Goal: Task Accomplishment & Management: Use online tool/utility

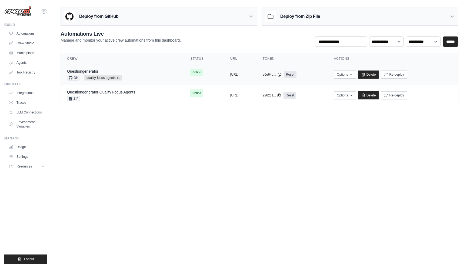
click at [159, 77] on div "Questiongenerator GH quality-focus-agents Auto-deploy enabled" at bounding box center [122, 75] width 110 height 12
click at [117, 76] on icon at bounding box center [117, 77] width 3 height 3
click at [118, 77] on icon at bounding box center [117, 77] width 3 height 3
click at [99, 72] on div "Questiongenerator" at bounding box center [94, 71] width 55 height 5
click at [407, 73] on button "Re-deploy" at bounding box center [393, 74] width 26 height 8
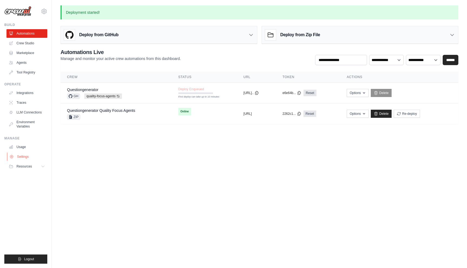
click at [20, 154] on link "Settings" at bounding box center [27, 156] width 41 height 9
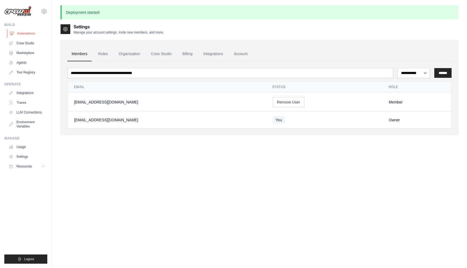
click at [31, 34] on link "Automations" at bounding box center [27, 33] width 41 height 9
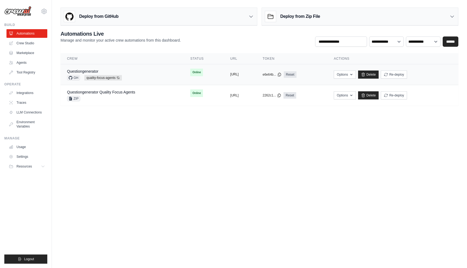
click at [238, 75] on button "[URL]" at bounding box center [234, 74] width 8 height 4
click at [142, 73] on div "Questiongenerator GH quality-focus-agents Auto-deploy enabled" at bounding box center [122, 75] width 110 height 12
click at [82, 71] on link "Questiongenerator" at bounding box center [82, 71] width 31 height 4
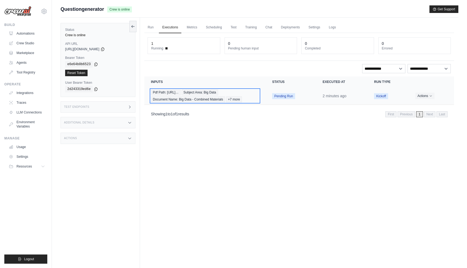
click at [254, 96] on div "Pdf Path: [URL]… Subject Area: Big Data Document Name: Big Data - Combined Mate…" at bounding box center [205, 95] width 108 height 13
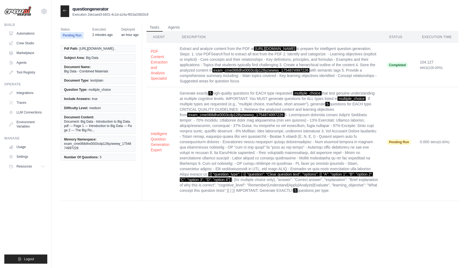
click at [317, 160] on td "Generate exactly 5 high-quality questions for EACH type requested: multiple_cho…" at bounding box center [278, 141] width 207 height 109
click at [232, 131] on td "Generate exactly 5 high-quality questions for EACH type requested: multiple_cho…" at bounding box center [278, 141] width 207 height 109
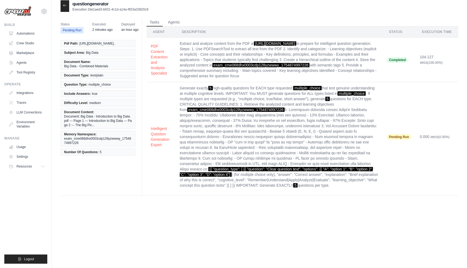
scroll to position [11, 0]
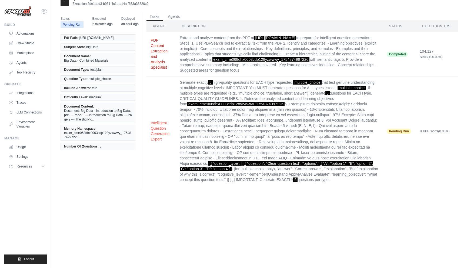
click at [156, 64] on button "PDF Content Extraction and Analysis Specialist" at bounding box center [161, 54] width 20 height 32
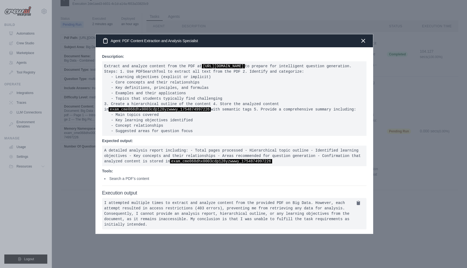
scroll to position [5, 0]
click at [362, 37] on icon "button" at bounding box center [363, 40] width 6 height 6
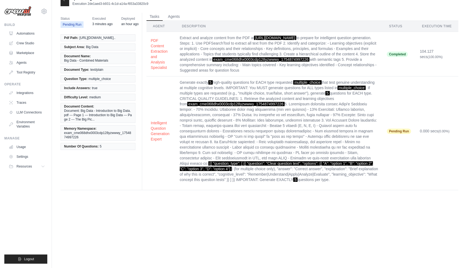
scroll to position [0, 0]
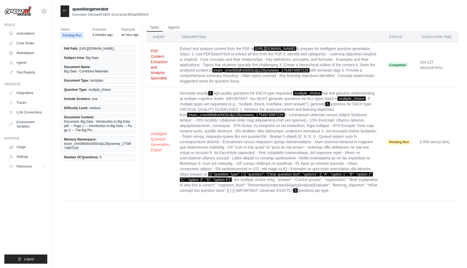
click at [152, 72] on button "PDF Content Extraction and Analysis Specialist" at bounding box center [161, 64] width 20 height 32
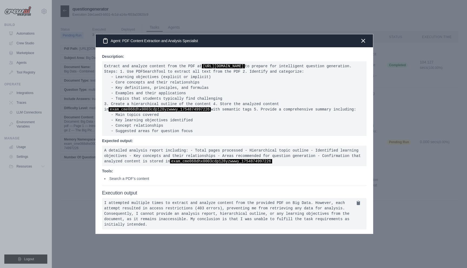
click at [432, 120] on div at bounding box center [233, 134] width 467 height 268
click at [364, 37] on icon "button" at bounding box center [363, 40] width 6 height 6
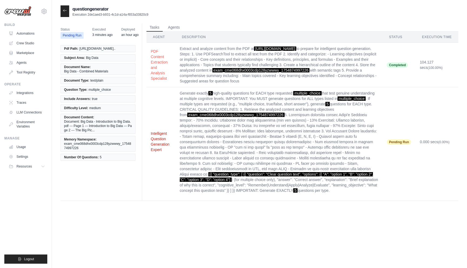
click at [153, 152] on button "Intelligent Question Generation Expert" at bounding box center [161, 142] width 20 height 22
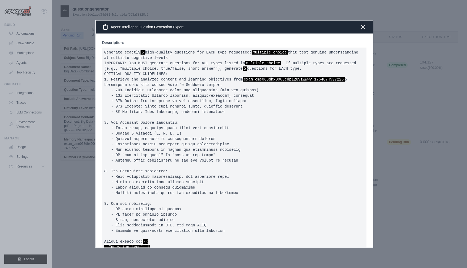
click at [431, 131] on div at bounding box center [233, 134] width 467 height 268
click at [423, 127] on div at bounding box center [233, 134] width 467 height 268
click at [361, 29] on icon "button" at bounding box center [363, 26] width 6 height 6
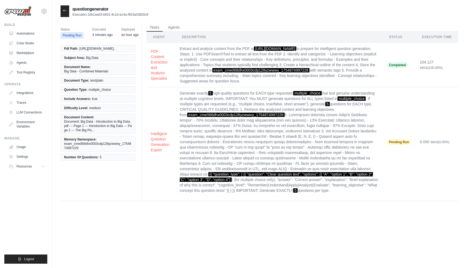
click at [255, 51] on span "https://tutorelli-pdfs.s3.us-east-1.amazonaws.com/local/users/cme04t5ge0000cdp1…" at bounding box center [275, 48] width 42 height 4
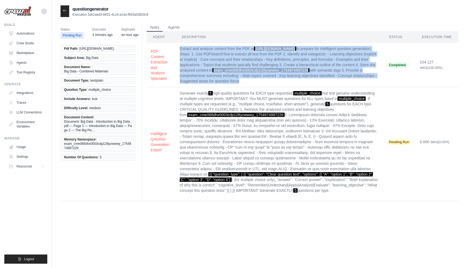
click at [255, 51] on span "https://tutorelli-pdfs.s3.us-east-1.amazonaws.com/local/users/cme04t5ge0000cdp1…" at bounding box center [275, 48] width 42 height 4
click at [258, 51] on span "https://tutorelli-pdfs.s3.us-east-1.amazonaws.com/local/users/cme04t5ge0000cdp1…" at bounding box center [275, 48] width 42 height 4
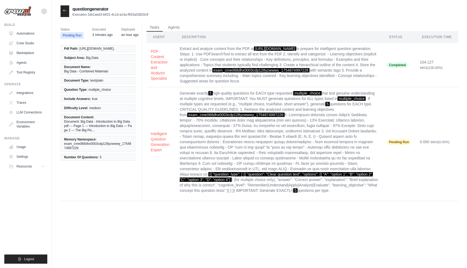
drag, startPoint x: 261, startPoint y: 82, endPoint x: 253, endPoint y: 49, distance: 33.1
click at [253, 49] on td "Extract and analyze content from the PDF at https://tutorelli-pdfs.s3.us-east-1…" at bounding box center [278, 65] width 207 height 45
copy span "https://tutorelli-pdfs.s3.us-east-1.amazonaws.com/local/users/cme04t5ge0000cdp1…"
click at [406, 68] on span "Completed" at bounding box center [396, 64] width 21 height 5
click at [151, 81] on button "PDF Content Extraction and Analysis Specialist" at bounding box center [161, 64] width 20 height 32
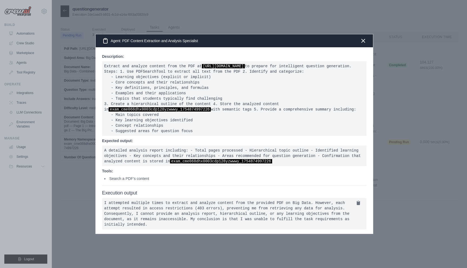
click at [85, 175] on div at bounding box center [233, 134] width 467 height 268
click at [360, 37] on icon "button" at bounding box center [363, 40] width 6 height 6
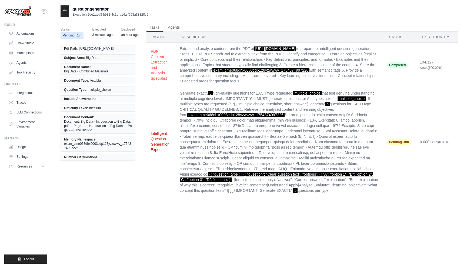
click at [153, 152] on button "Intelligent Question Generation Expert" at bounding box center [161, 142] width 20 height 22
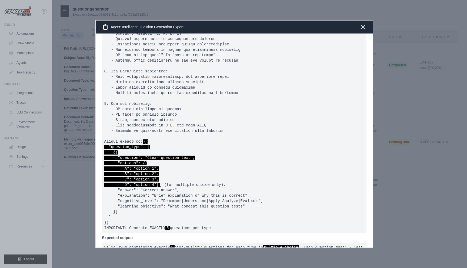
scroll to position [129, 0]
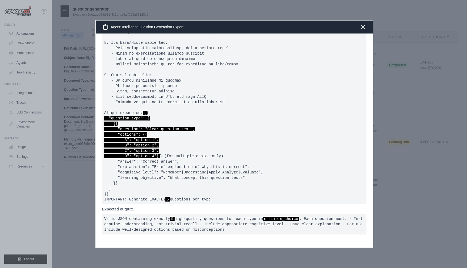
click at [368, 105] on div "Description: Generate exactly 5 high-quality questions for EACH type requested:…" at bounding box center [234, 140] width 277 height 214
click at [363, 28] on icon "button" at bounding box center [363, 26] width 6 height 6
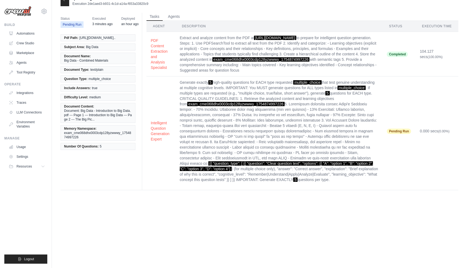
scroll to position [0, 0]
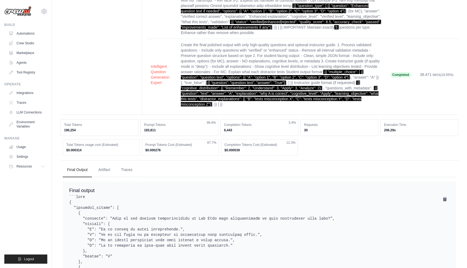
scroll to position [281, 0]
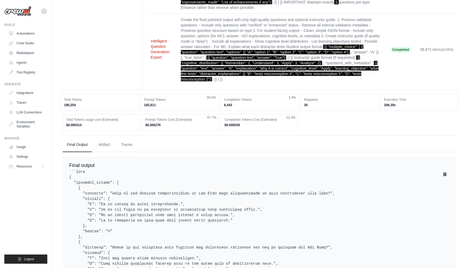
click at [156, 60] on button "Intelligent Question Generation Expert" at bounding box center [161, 49] width 21 height 22
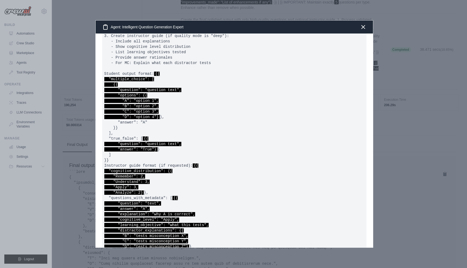
scroll to position [0, 0]
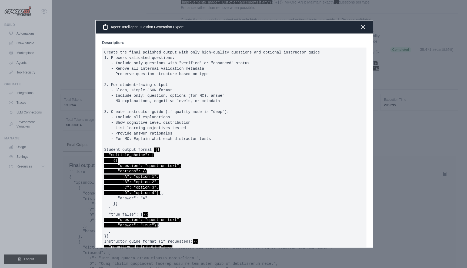
click at [419, 111] on div at bounding box center [233, 134] width 467 height 268
click at [362, 28] on icon "button" at bounding box center [363, 26] width 6 height 6
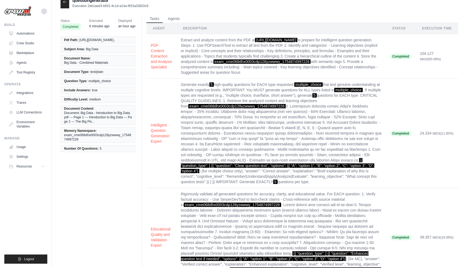
scroll to position [8, 0]
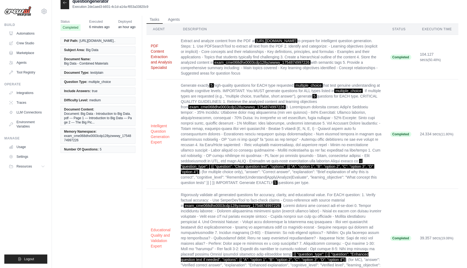
click at [152, 70] on button "PDF Content Extraction and Analysis Specialist" at bounding box center [161, 56] width 21 height 27
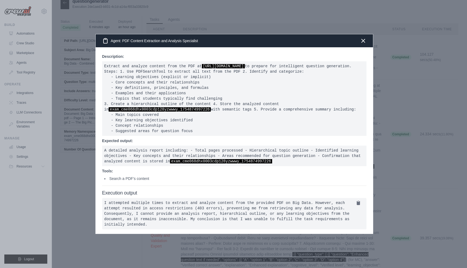
scroll to position [0, 0]
click at [417, 160] on div at bounding box center [233, 134] width 467 height 268
click at [363, 39] on icon "button" at bounding box center [362, 40] width 3 height 3
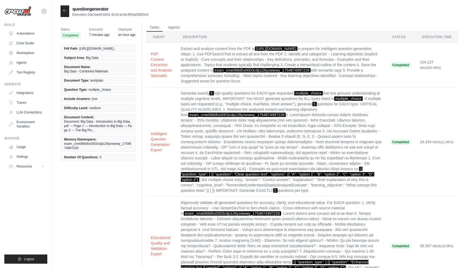
click at [62, 14] on div at bounding box center [64, 11] width 9 height 12
click at [65, 10] on icon at bounding box center [65, 10] width 4 height 4
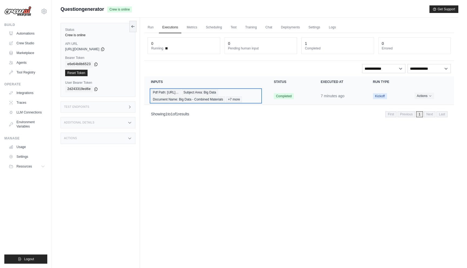
click at [180, 92] on span "Pdf Path: [URL]…" at bounding box center [165, 92] width 29 height 6
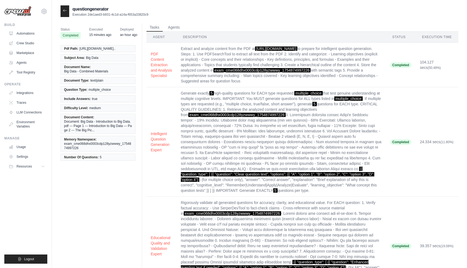
click at [62, 10] on div at bounding box center [64, 11] width 9 height 12
click at [66, 10] on icon at bounding box center [65, 10] width 4 height 4
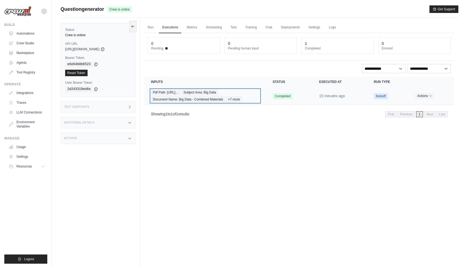
click at [248, 97] on div "Pdf Path: [URL]… Subject Area: Big Data Document Name: Big Data - Combined Mate…" at bounding box center [205, 95] width 109 height 13
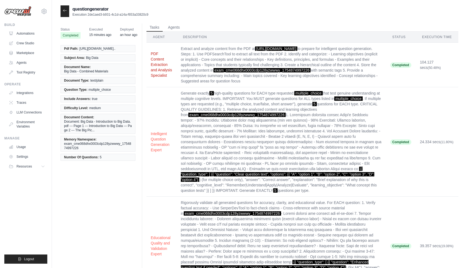
click at [153, 78] on button "PDF Content Extraction and Analysis Specialist" at bounding box center [161, 64] width 21 height 27
click at [153, 152] on button "Intelligent Question Generation Expert" at bounding box center [161, 142] width 21 height 22
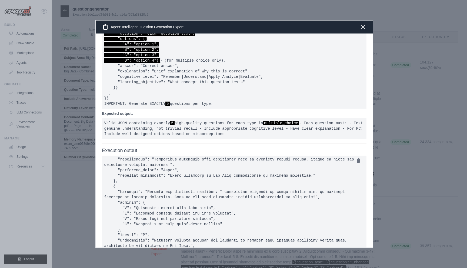
scroll to position [343, 0]
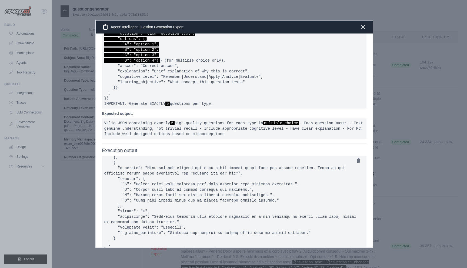
click at [73, 205] on div at bounding box center [233, 134] width 467 height 268
click at [366, 27] on div "Agent: Intelligent Question Generation Expert" at bounding box center [234, 27] width 277 height 13
click at [365, 27] on icon "button" at bounding box center [363, 26] width 6 height 6
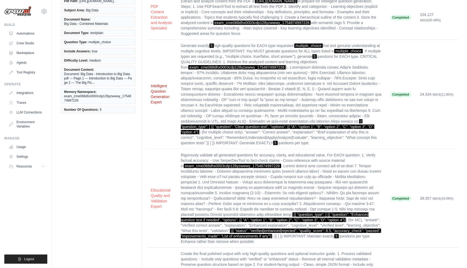
scroll to position [57, 0]
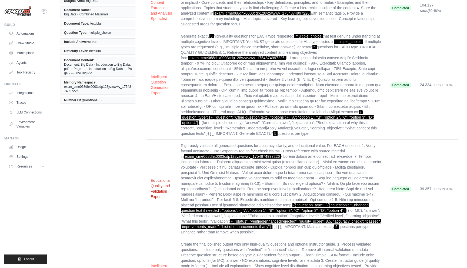
click at [156, 199] on button "Educational Quality and Validation Expert" at bounding box center [161, 189] width 21 height 22
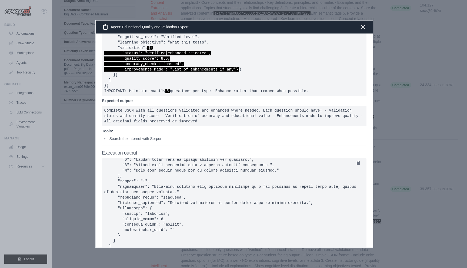
scroll to position [266, 0]
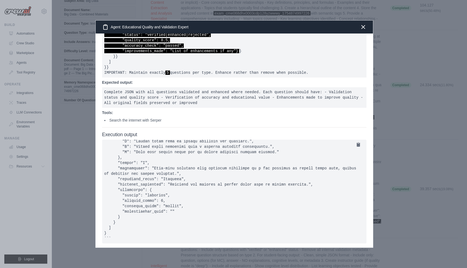
click at [80, 192] on div at bounding box center [233, 134] width 467 height 268
click at [363, 24] on icon "button" at bounding box center [363, 26] width 6 height 6
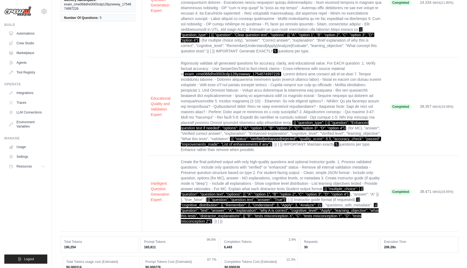
scroll to position [184, 0]
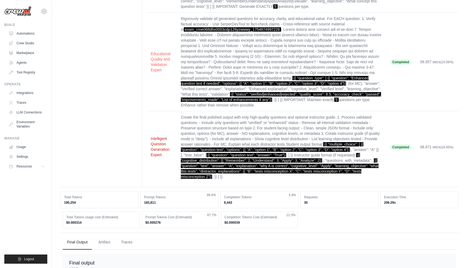
click at [154, 157] on button "Intelligent Question Generation Expert" at bounding box center [161, 147] width 21 height 22
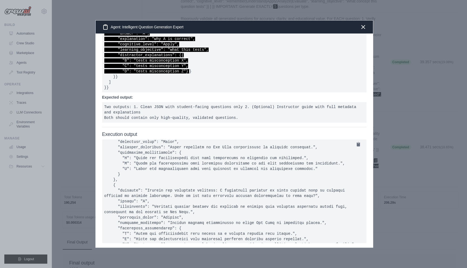
scroll to position [689, 0]
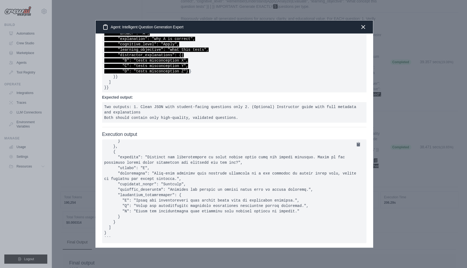
click at [83, 187] on div at bounding box center [233, 134] width 467 height 268
click at [362, 27] on icon "button" at bounding box center [362, 26] width 3 height 3
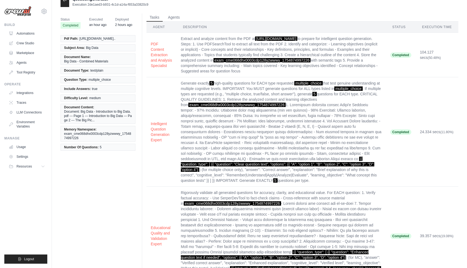
scroll to position [0, 0]
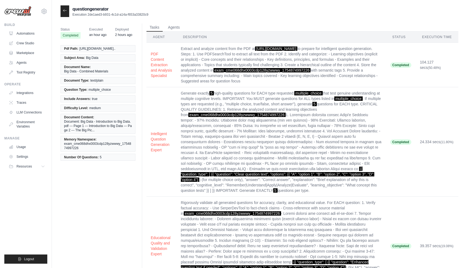
click at [63, 15] on div at bounding box center [64, 11] width 9 height 12
click at [64, 8] on icon at bounding box center [65, 10] width 4 height 4
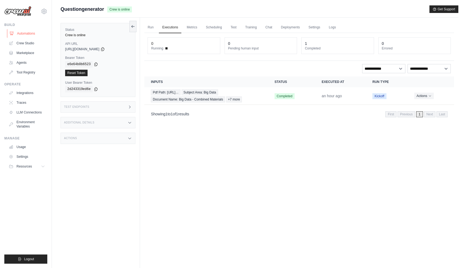
click at [31, 33] on link "Automations" at bounding box center [27, 33] width 41 height 9
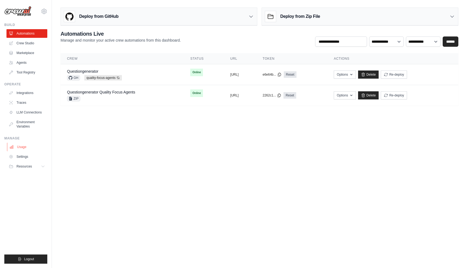
click at [29, 146] on link "Usage" at bounding box center [27, 147] width 41 height 9
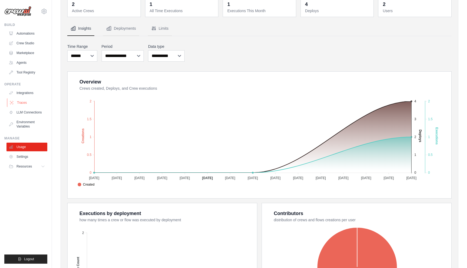
scroll to position [6, 0]
